Goal: Task Accomplishment & Management: Use online tool/utility

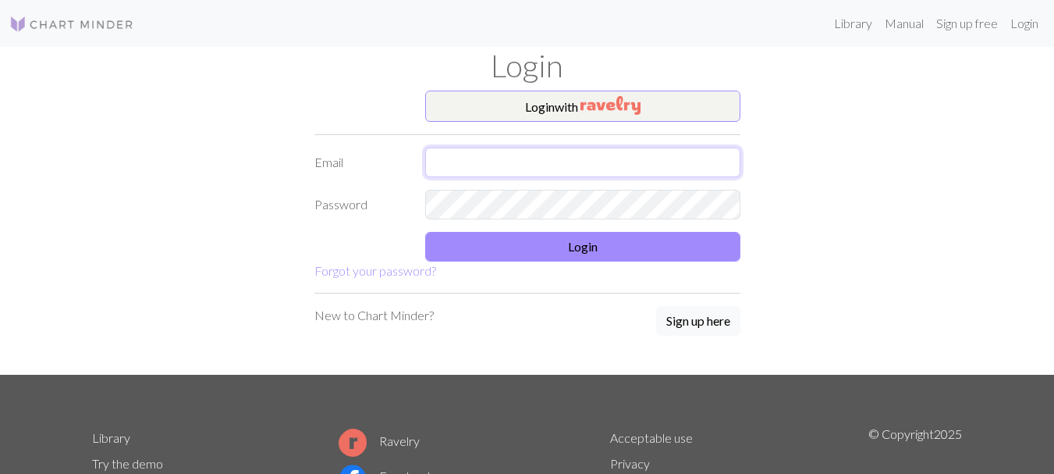
click at [559, 153] on input "text" at bounding box center [582, 162] width 315 height 30
type input "[EMAIL_ADDRESS][DOMAIN_NAME]"
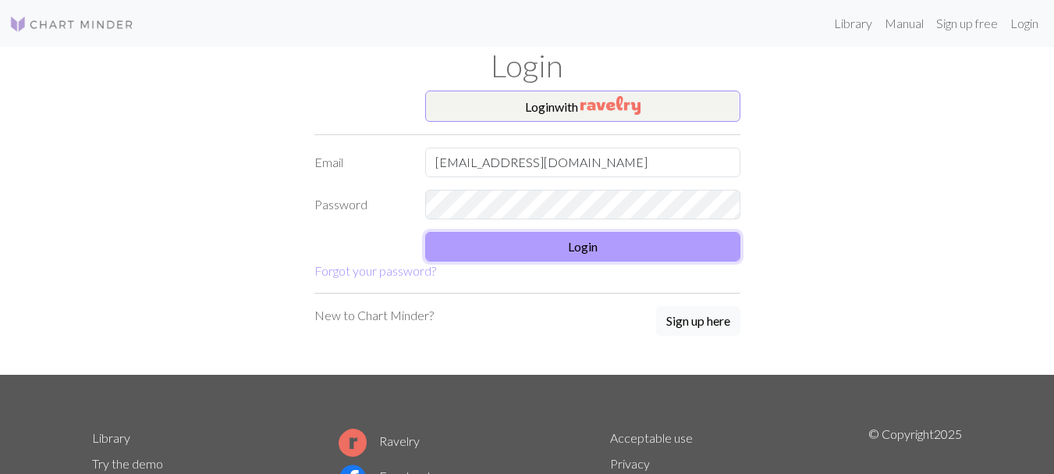
click at [495, 246] on button "Login" at bounding box center [582, 247] width 315 height 30
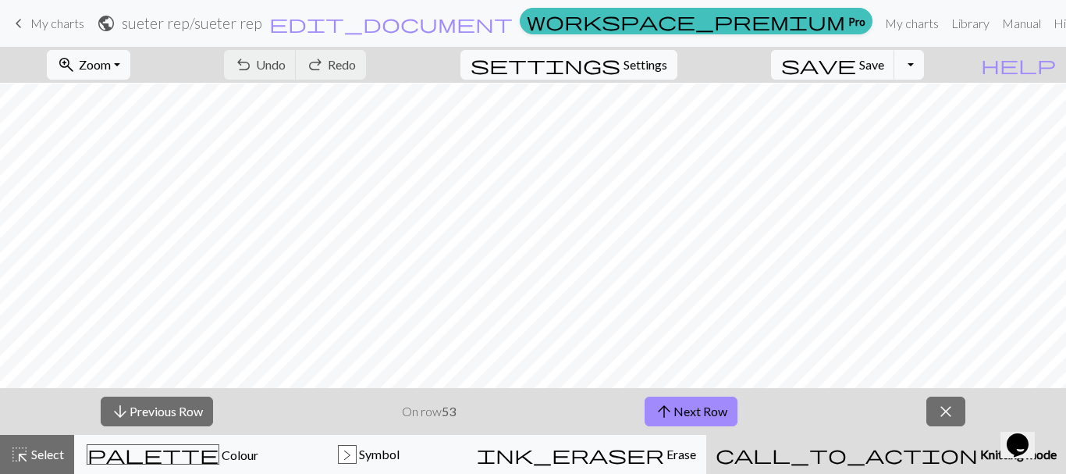
scroll to position [508, 740]
click at [949, 419] on span "close" at bounding box center [945, 411] width 19 height 22
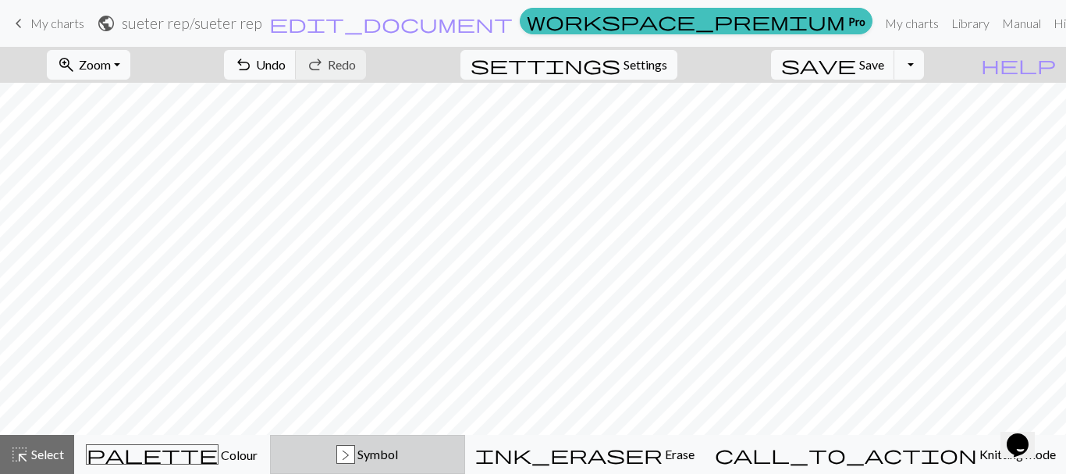
click at [354, 459] on div ">" at bounding box center [345, 454] width 17 height 19
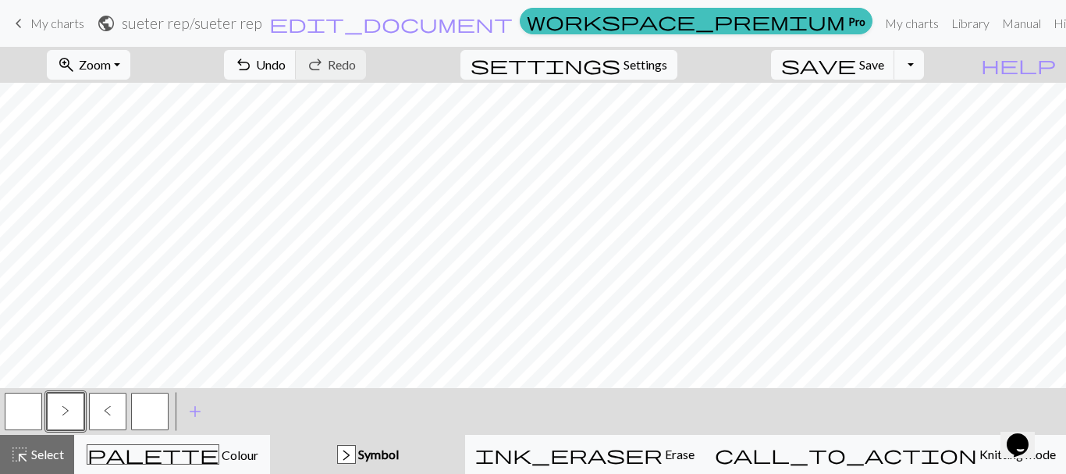
click at [33, 409] on button "button" at bounding box center [23, 410] width 37 height 37
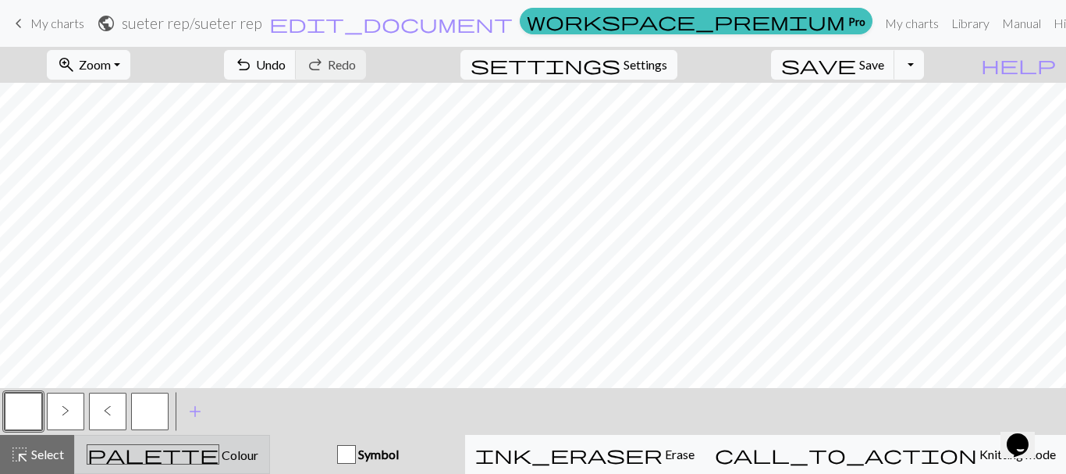
click at [254, 459] on div "palette Colour Colour" at bounding box center [172, 454] width 176 height 20
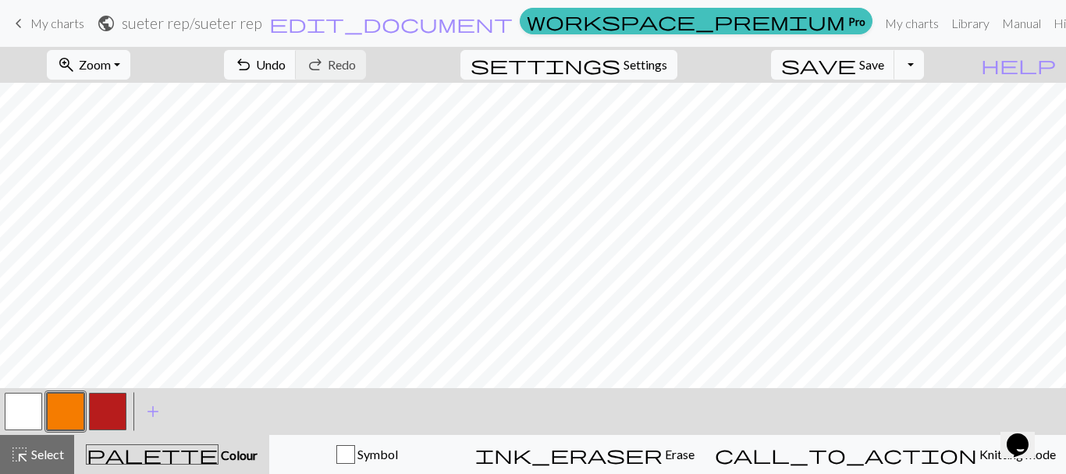
click at [21, 414] on button "button" at bounding box center [23, 410] width 37 height 37
click at [110, 410] on button "button" at bounding box center [107, 410] width 37 height 37
click at [20, 410] on button "button" at bounding box center [23, 410] width 37 height 37
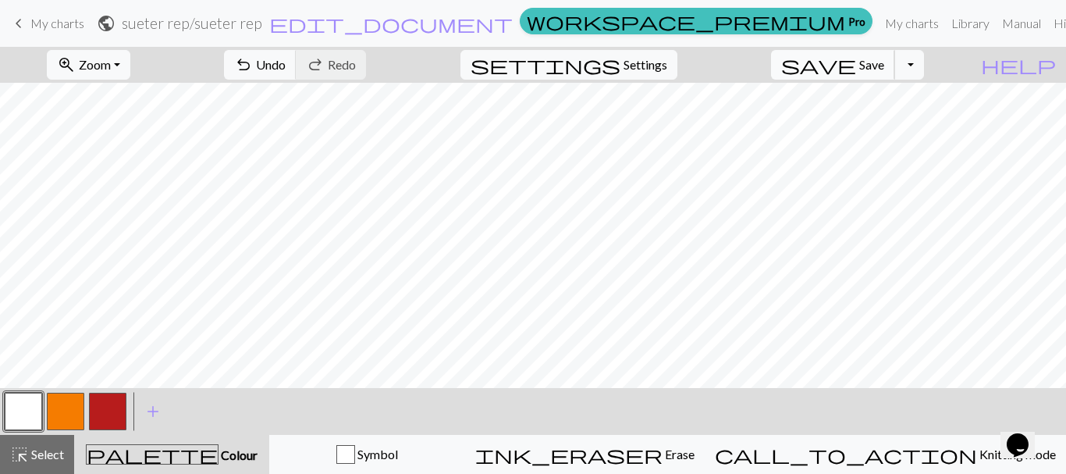
click at [884, 61] on span "Save" at bounding box center [871, 64] width 25 height 15
click at [63, 408] on button "button" at bounding box center [65, 410] width 37 height 37
click at [30, 415] on button "button" at bounding box center [23, 410] width 37 height 37
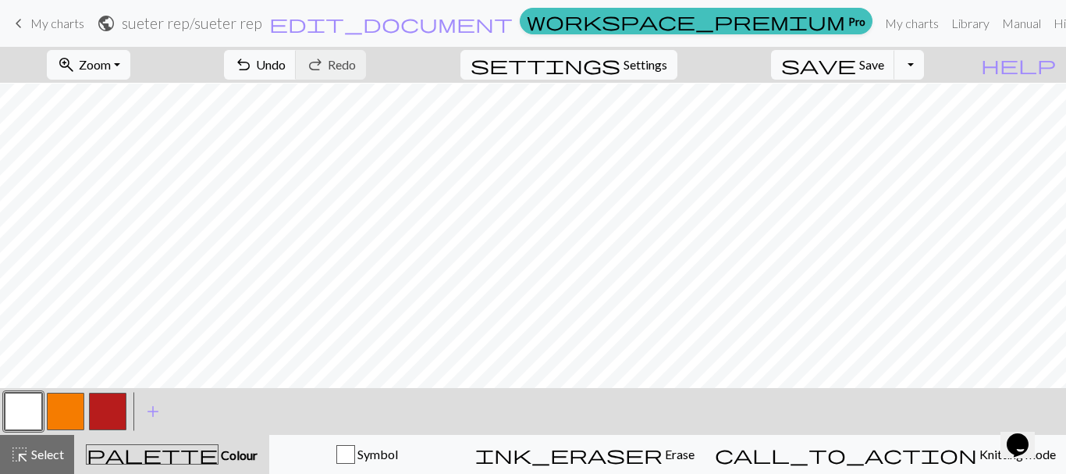
scroll to position [114, 407]
click at [69, 408] on button "button" at bounding box center [65, 410] width 37 height 37
click at [27, 405] on button "button" at bounding box center [23, 410] width 37 height 37
click at [69, 406] on button "button" at bounding box center [65, 410] width 37 height 37
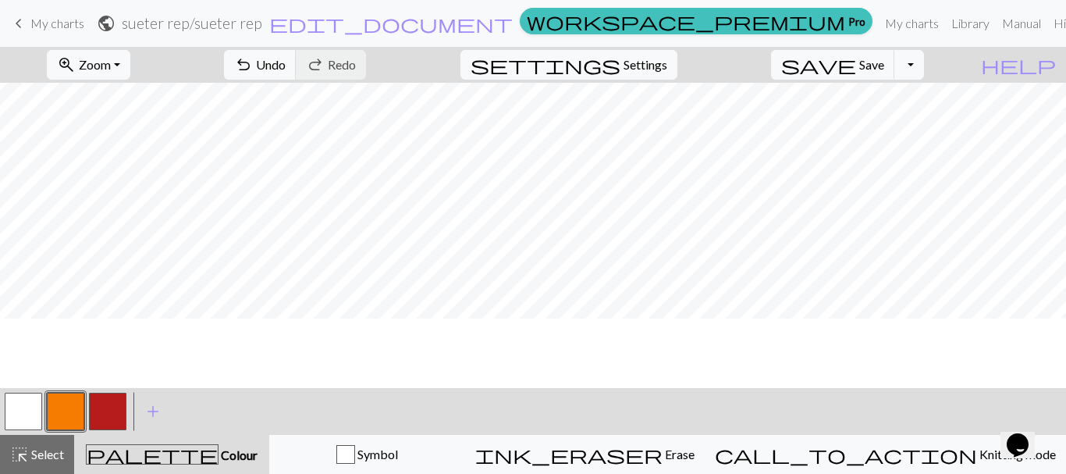
scroll to position [0, 407]
click at [24, 413] on button "button" at bounding box center [23, 410] width 37 height 37
click at [56, 420] on button "button" at bounding box center [65, 410] width 37 height 37
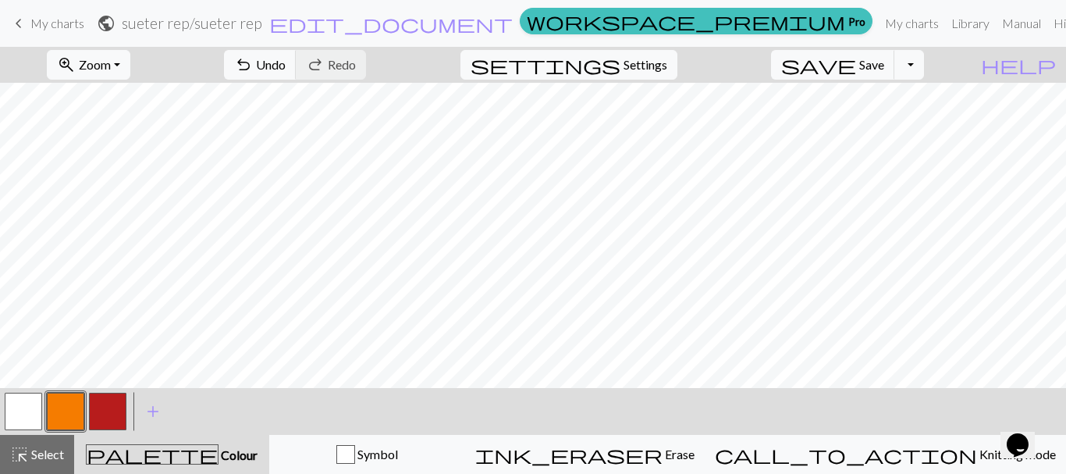
click at [25, 403] on button "button" at bounding box center [23, 410] width 37 height 37
click at [70, 401] on button "button" at bounding box center [65, 410] width 37 height 37
click at [26, 403] on button "button" at bounding box center [23, 410] width 37 height 37
click at [861, 69] on button "save Save Save" at bounding box center [833, 65] width 124 height 30
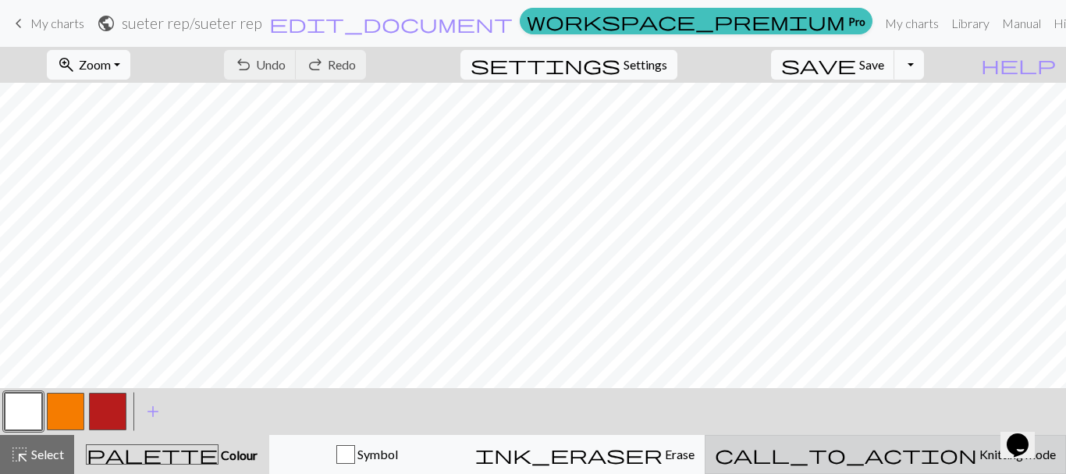
click at [899, 449] on span "call_to_action" at bounding box center [846, 454] width 262 height 22
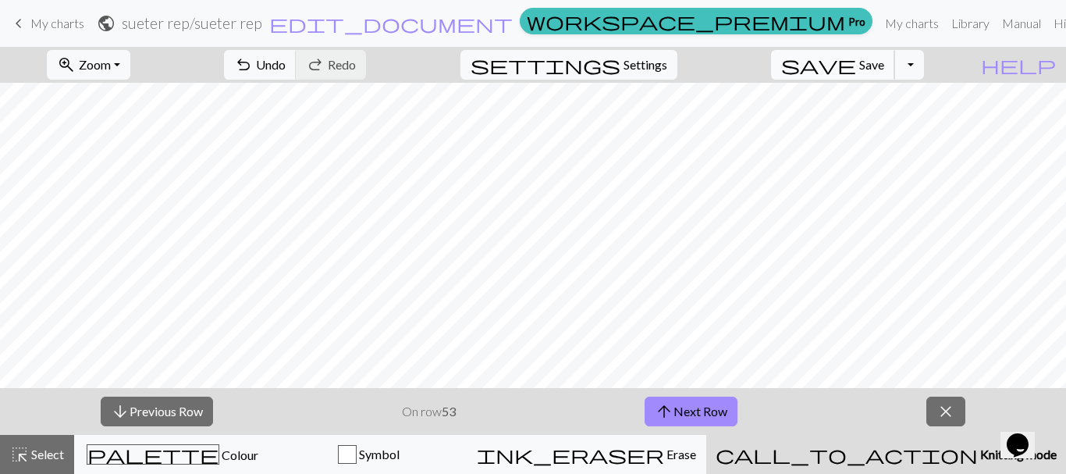
click at [884, 62] on span "Save" at bounding box center [871, 64] width 25 height 15
